Goal: Information Seeking & Learning: Learn about a topic

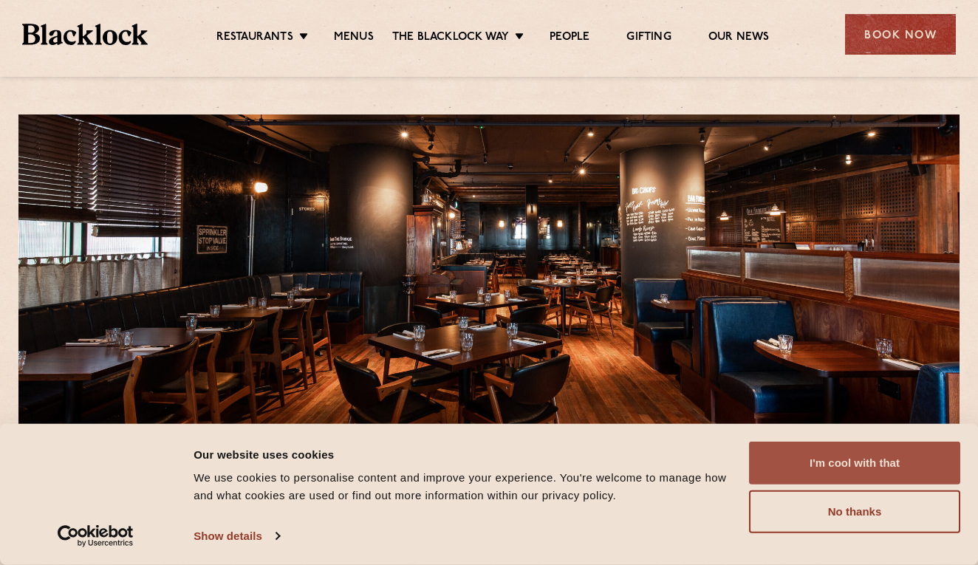
click at [849, 479] on button "I'm cool with that" at bounding box center [854, 463] width 211 height 43
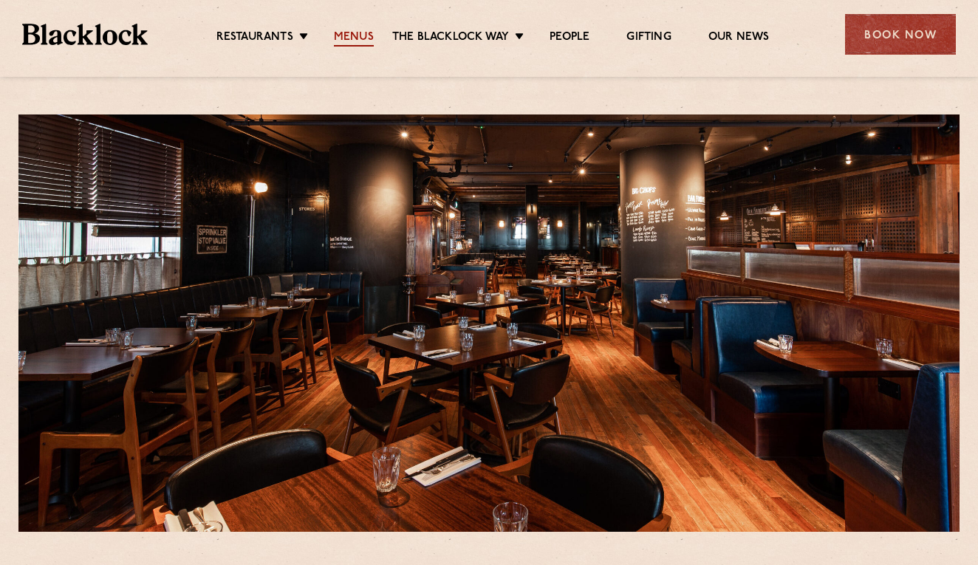
click at [347, 33] on link "Menus" at bounding box center [354, 38] width 40 height 16
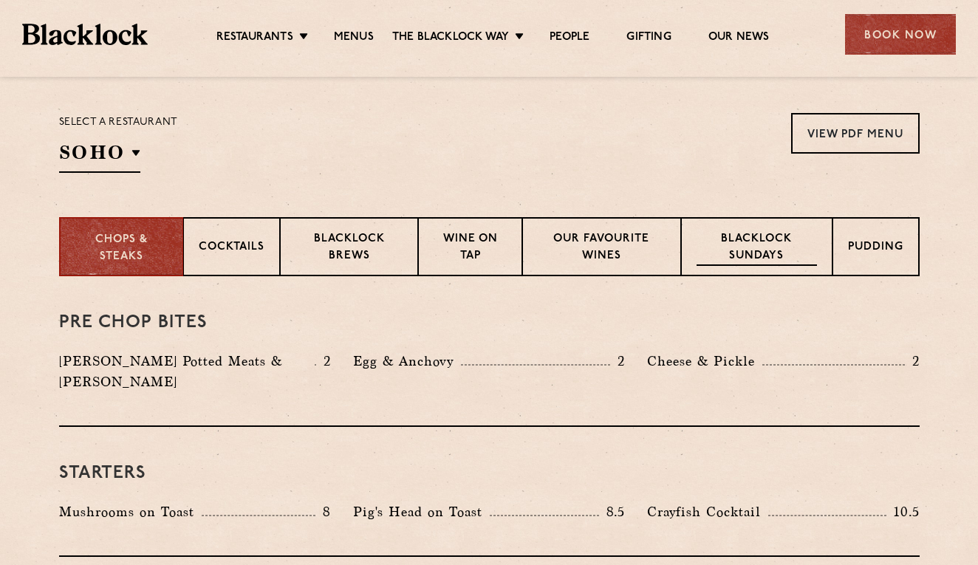
scroll to position [467, 0]
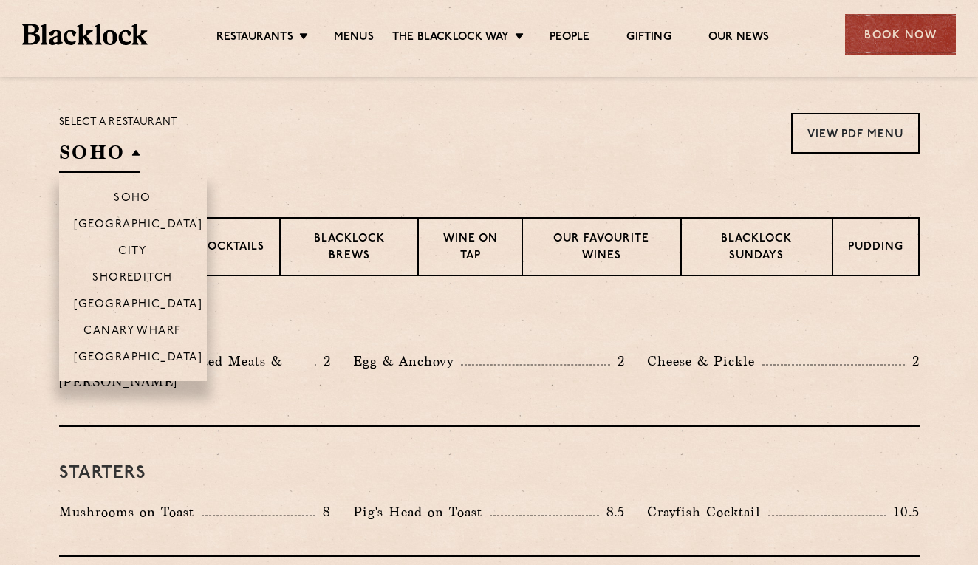
click at [131, 149] on h2 "SOHO" at bounding box center [99, 156] width 81 height 33
click at [158, 341] on li "Canary Wharf" at bounding box center [133, 330] width 148 height 27
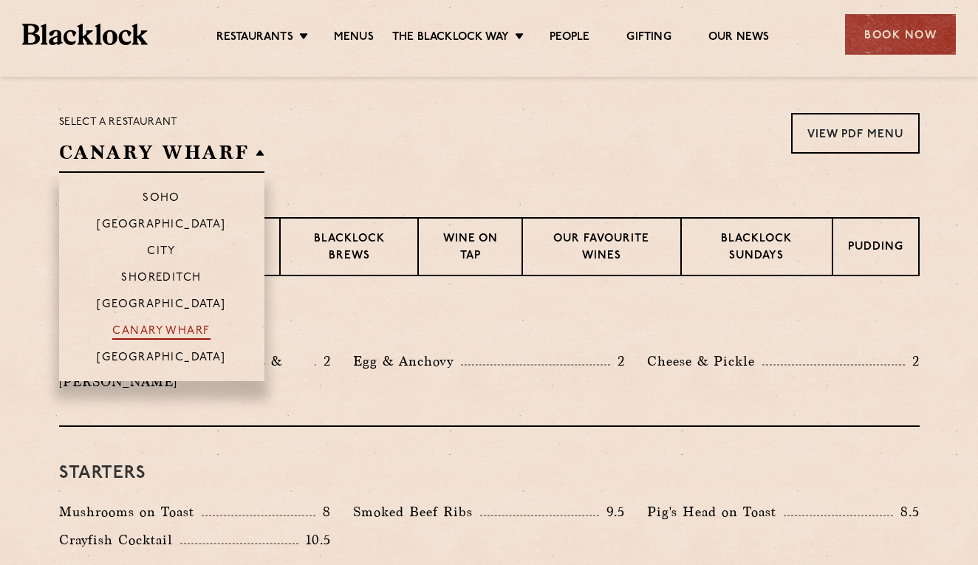
click at [160, 331] on p "Canary Wharf" at bounding box center [160, 332] width 97 height 15
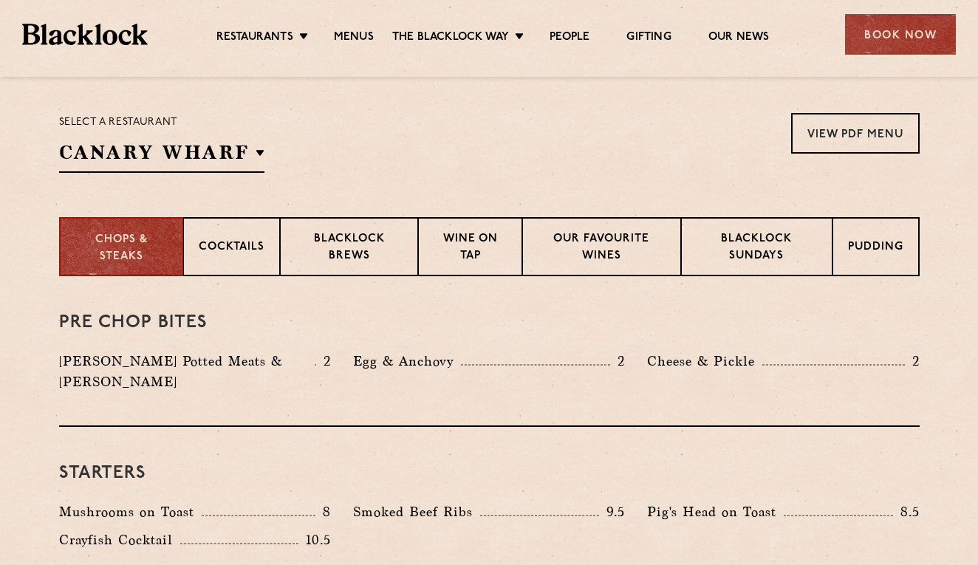
click at [301, 296] on div "Pre Chop Bites Blacklock Potted Meats & Kimchi 2 Egg & Anchovy 2 Cheese & Pickl…" at bounding box center [489, 351] width 860 height 151
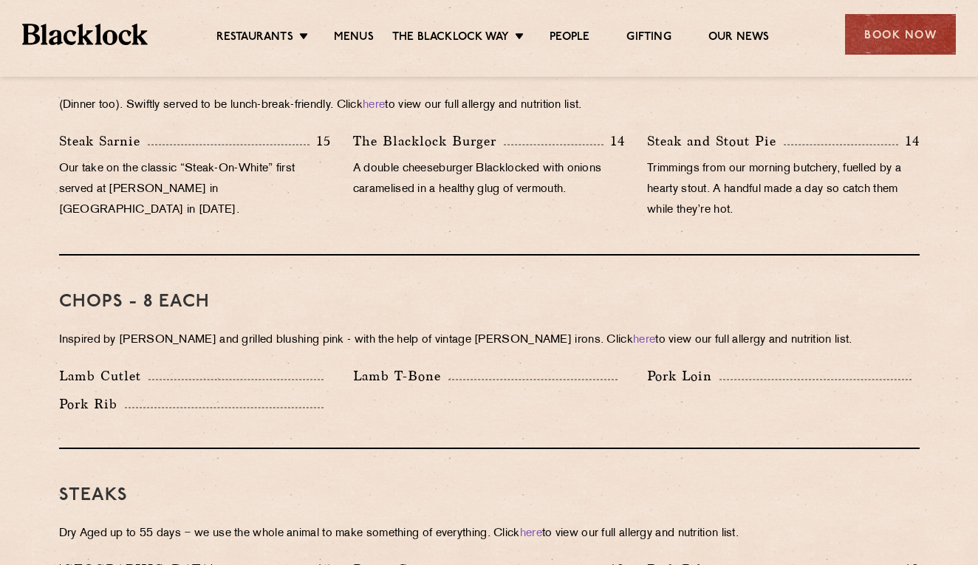
scroll to position [1040, 0]
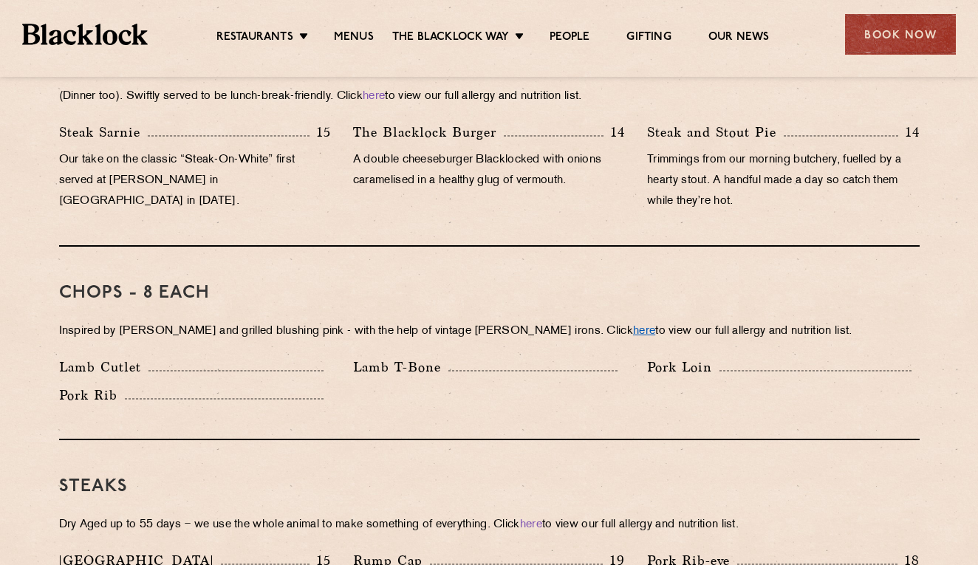
click at [633, 326] on link "here" at bounding box center [644, 331] width 22 height 11
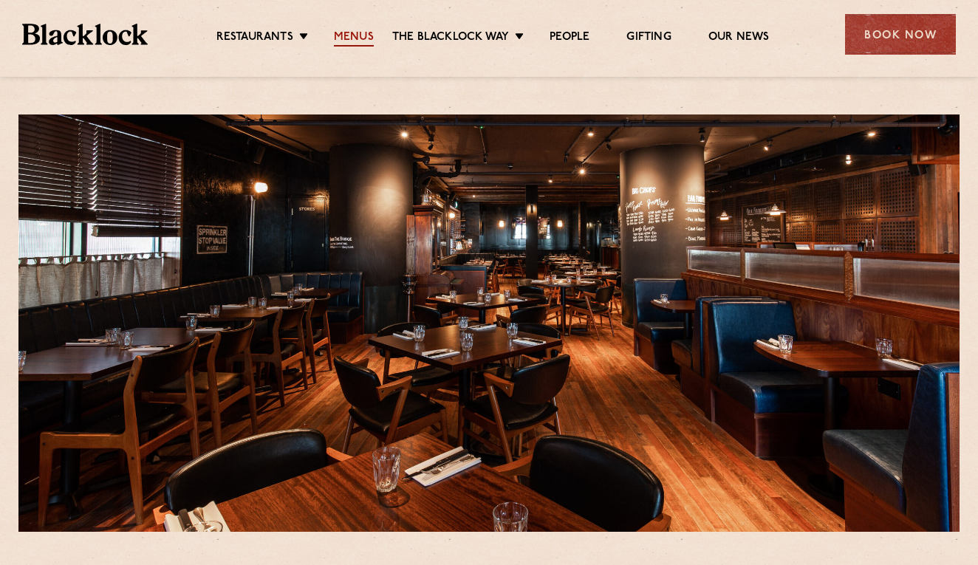
click at [347, 31] on link "Menus" at bounding box center [354, 38] width 40 height 16
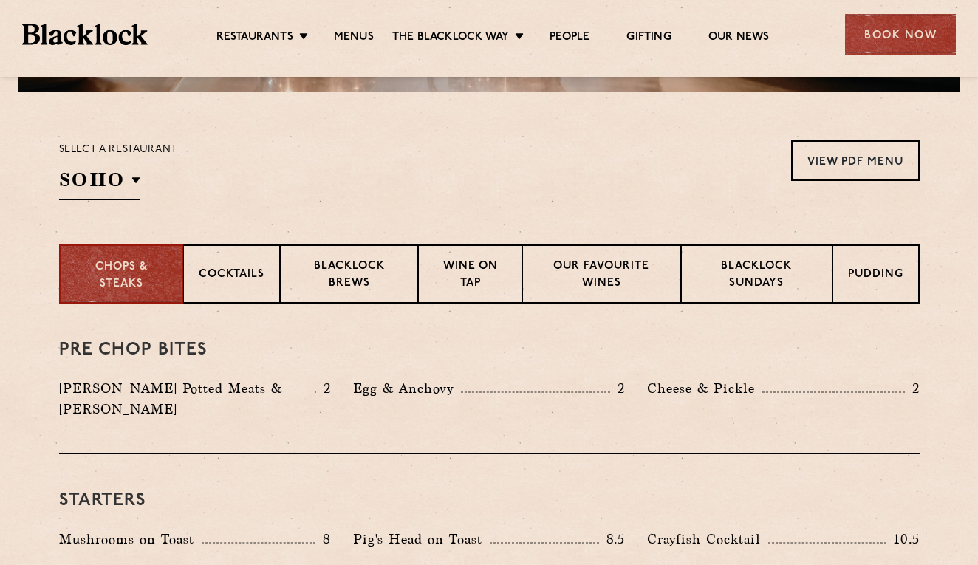
scroll to position [439, 0]
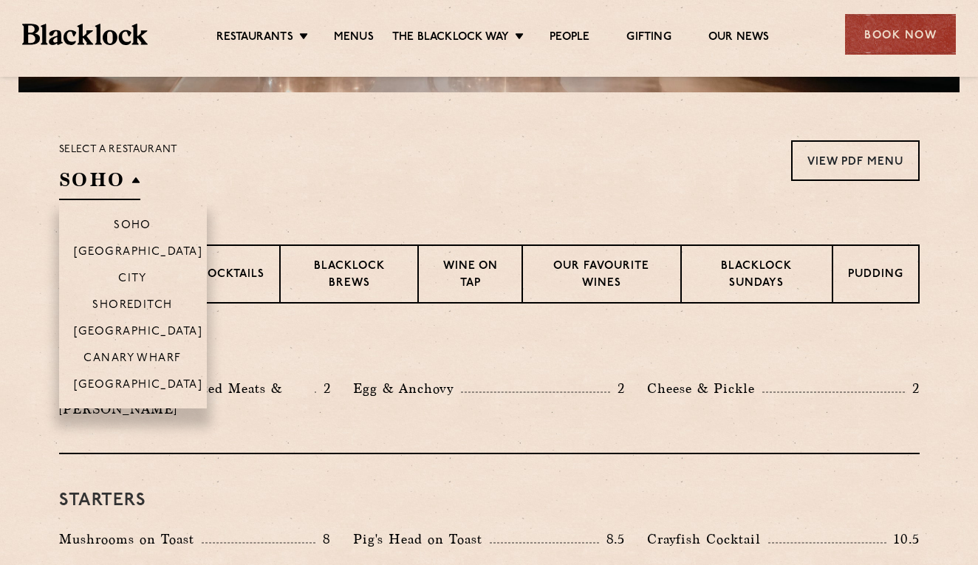
click at [139, 196] on h2 "SOHO" at bounding box center [99, 183] width 81 height 33
click at [145, 350] on li "Canary Wharf" at bounding box center [133, 357] width 148 height 27
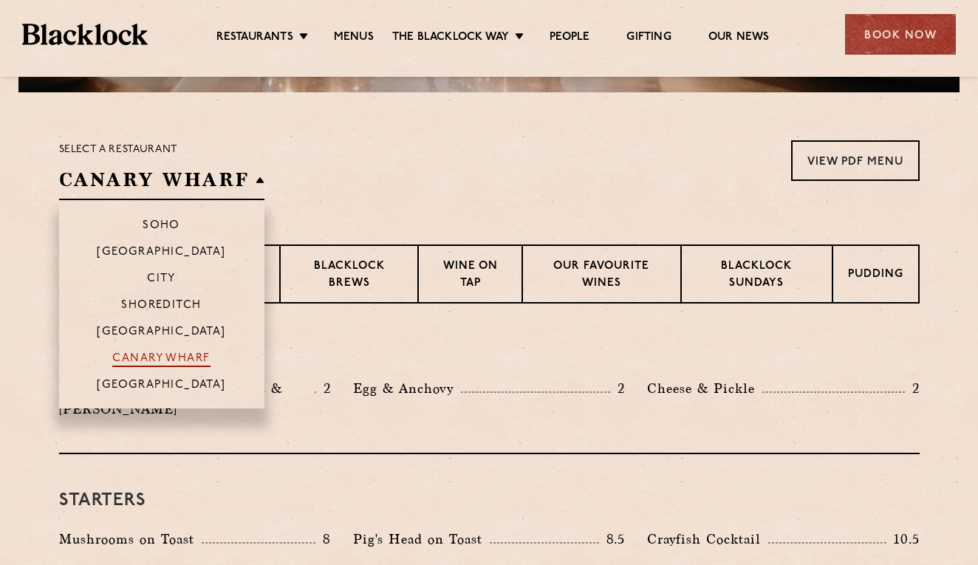
click at [152, 357] on p "Canary Wharf" at bounding box center [160, 359] width 97 height 15
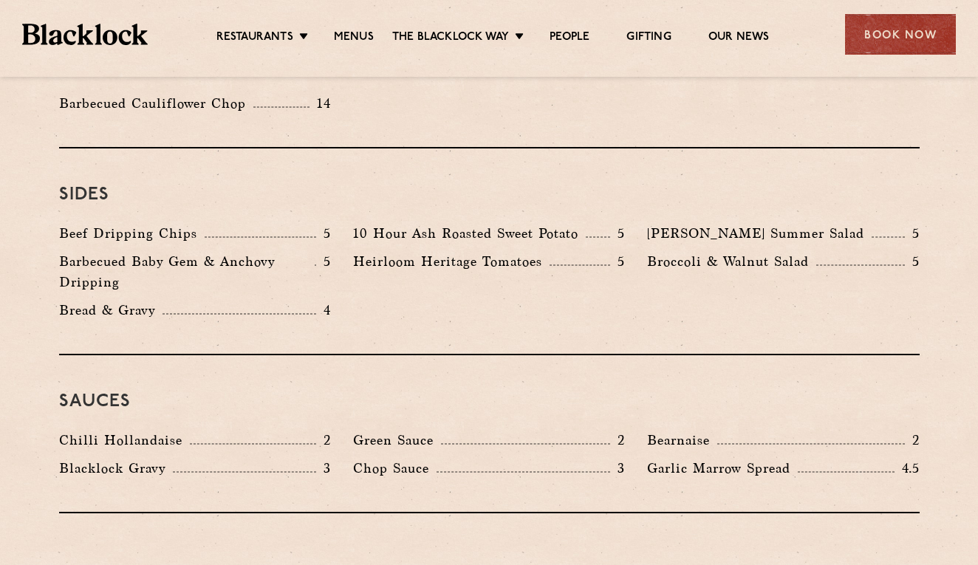
scroll to position [2225, 0]
